Goal: Navigation & Orientation: Find specific page/section

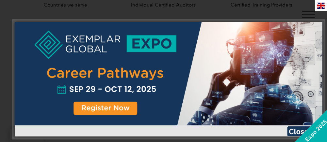
scroll to position [359, 0]
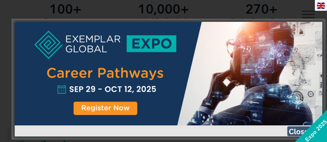
click at [295, 132] on img at bounding box center [303, 132] width 33 height 10
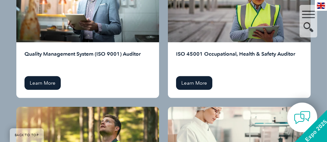
scroll to position [947, 0]
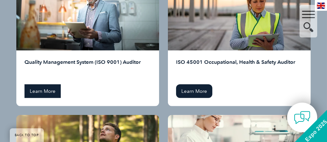
click at [44, 85] on link "Learn More" at bounding box center [43, 92] width 36 height 14
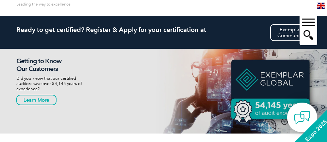
scroll to position [33, 0]
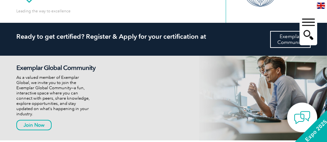
click at [281, 40] on link "Exemplar Community" at bounding box center [290, 39] width 41 height 17
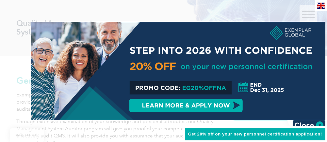
scroll to position [98, 0]
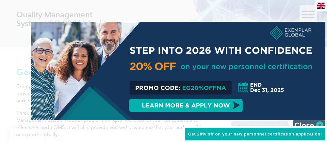
click at [305, 124] on img at bounding box center [309, 126] width 33 height 10
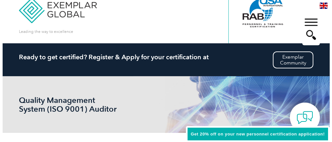
scroll to position [0, 0]
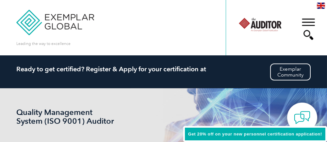
click at [307, 24] on div "▼" at bounding box center [309, 29] width 18 height 33
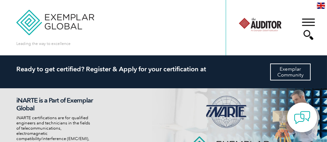
click at [286, 73] on link "Exemplar Community" at bounding box center [290, 72] width 41 height 17
